Goal: Transaction & Acquisition: Purchase product/service

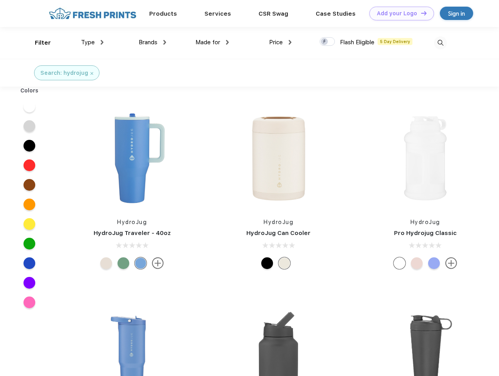
click at [399, 13] on link "Add your Logo Design Tool" at bounding box center [402, 14] width 65 height 14
click at [0, 0] on div "Design Tool" at bounding box center [0, 0] width 0 height 0
click at [421, 13] on link "Add your Logo Design Tool" at bounding box center [402, 14] width 65 height 14
click at [38, 43] on div "Filter" at bounding box center [43, 42] width 16 height 9
click at [93, 42] on span "Type" at bounding box center [88, 42] width 14 height 7
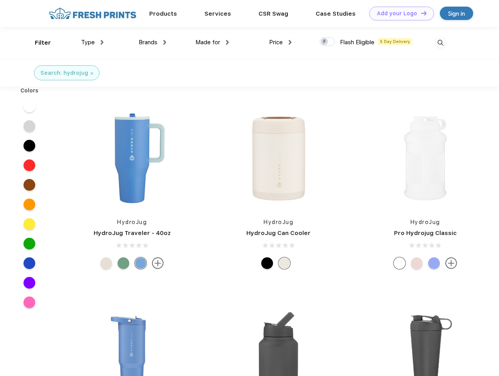
click at [153, 42] on span "Brands" at bounding box center [148, 42] width 19 height 7
click at [212, 42] on span "Made for" at bounding box center [208, 42] width 25 height 7
click at [281, 42] on span "Price" at bounding box center [276, 42] width 14 height 7
click at [328, 42] on div at bounding box center [327, 41] width 15 height 9
click at [325, 42] on input "checkbox" at bounding box center [322, 39] width 5 height 5
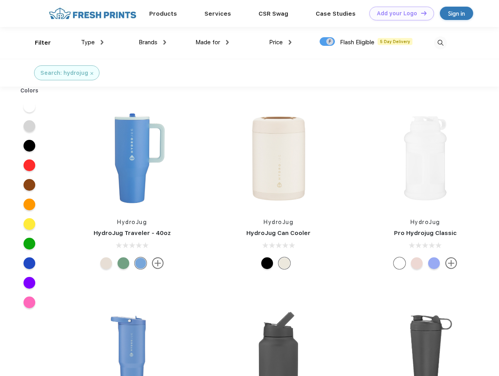
click at [441, 43] on img at bounding box center [440, 42] width 13 height 13
